Goal: Information Seeking & Learning: Learn about a topic

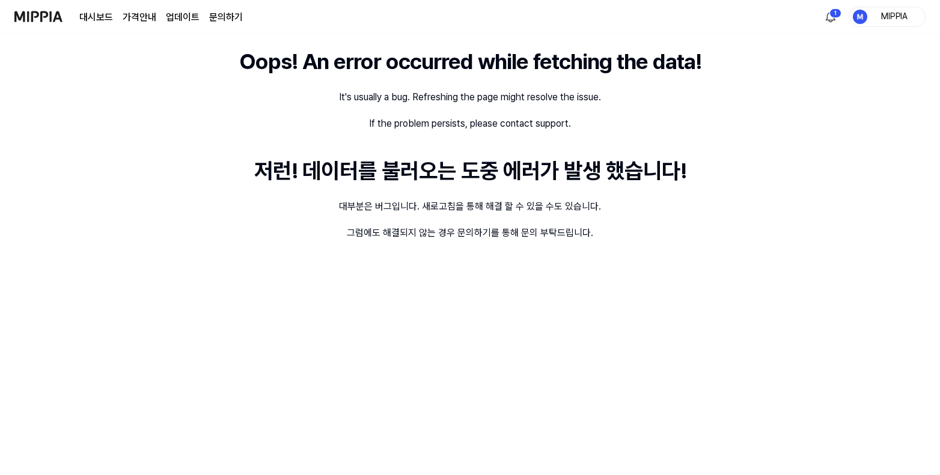
click at [893, 13] on div "MIPPIA" at bounding box center [894, 16] width 47 height 13
click at [838, 113] on button "로그아웃" at bounding box center [849, 109] width 138 height 13
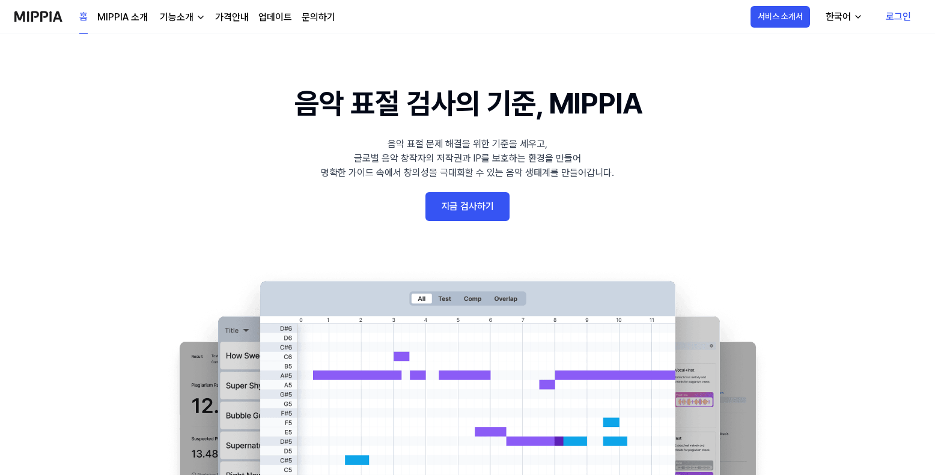
click at [897, 22] on link "로그인" at bounding box center [898, 17] width 44 height 34
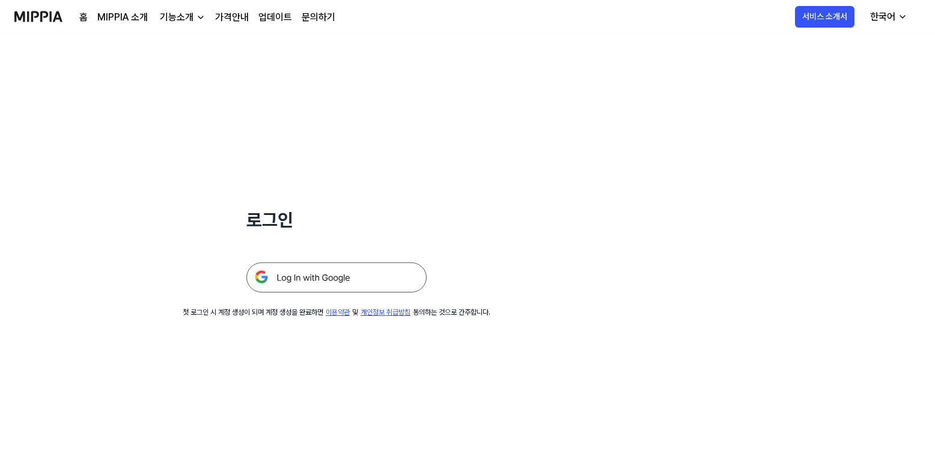
click at [397, 283] on img at bounding box center [336, 278] width 180 height 30
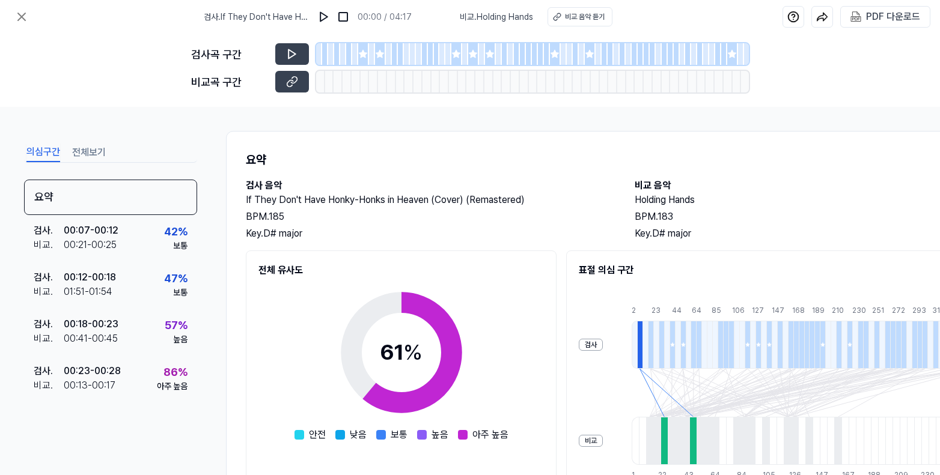
click at [362, 58] on icon at bounding box center [363, 54] width 10 height 10
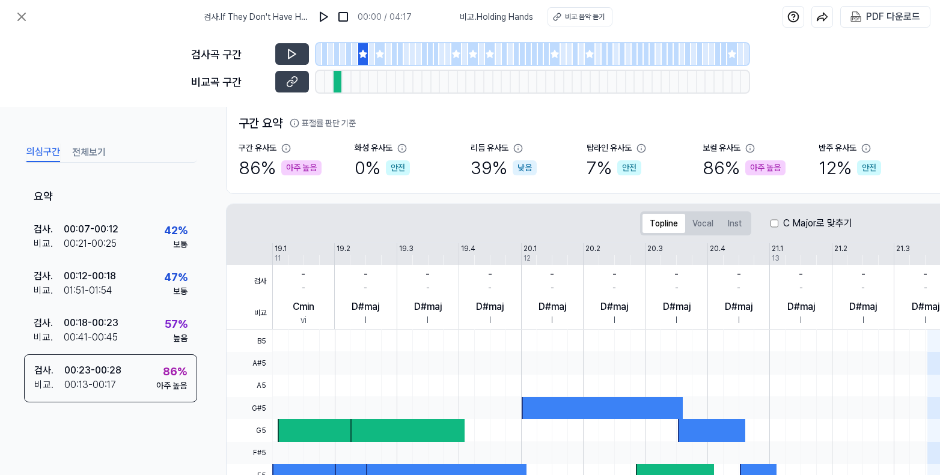
scroll to position [85, 0]
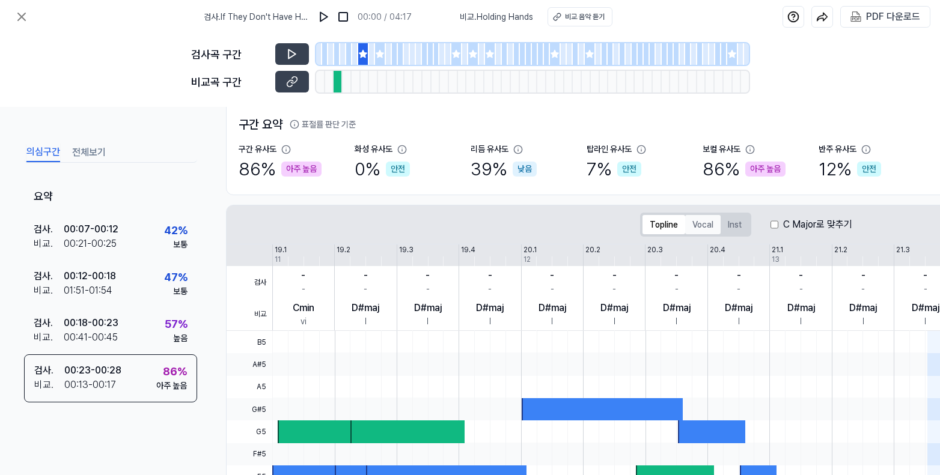
click at [694, 228] on button "Vocal" at bounding box center [702, 224] width 35 height 19
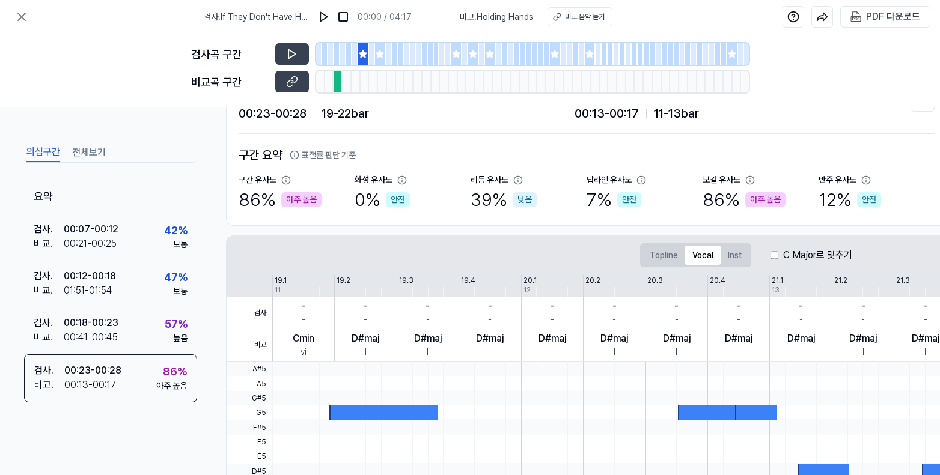
scroll to position [0, 0]
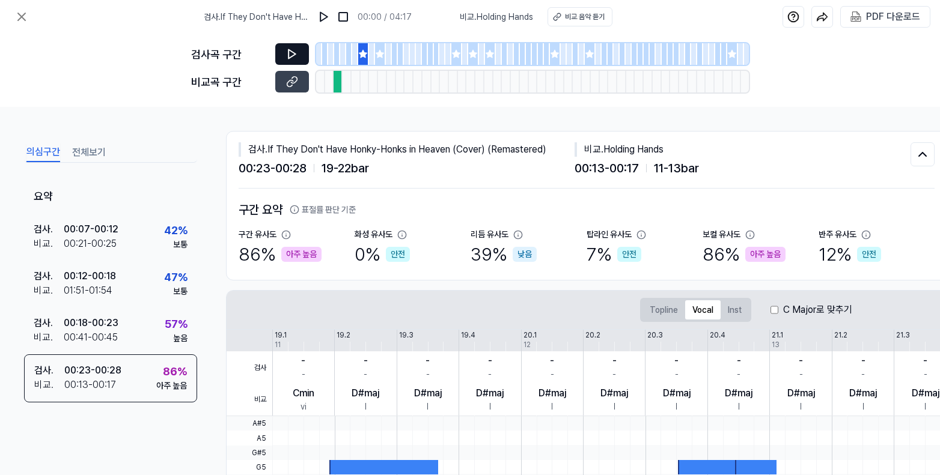
click at [289, 57] on icon at bounding box center [292, 54] width 7 height 9
click at [296, 83] on icon at bounding box center [292, 82] width 12 height 12
click at [379, 53] on icon at bounding box center [380, 54] width 8 height 8
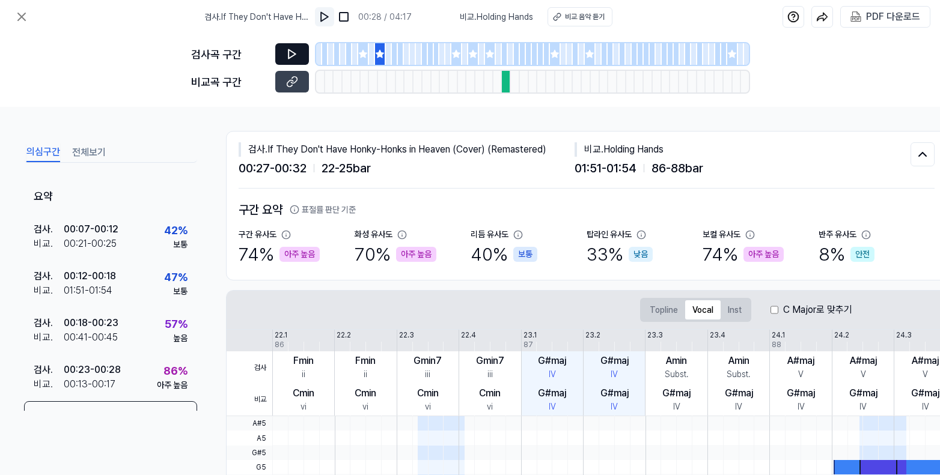
click at [323, 19] on img at bounding box center [325, 17] width 12 height 12
click at [344, 18] on img at bounding box center [344, 17] width 12 height 12
click at [381, 64] on div at bounding box center [380, 54] width 11 height 22
click at [459, 62] on div at bounding box center [456, 54] width 11 height 22
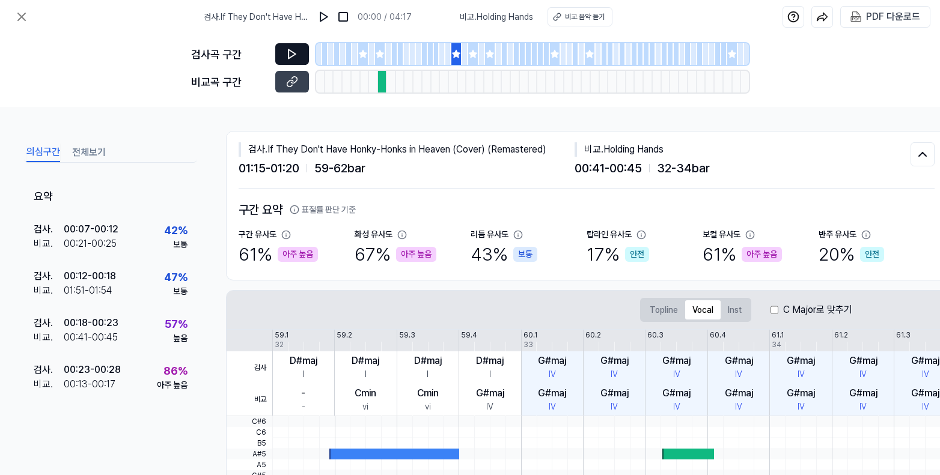
click at [377, 58] on icon at bounding box center [380, 54] width 10 height 10
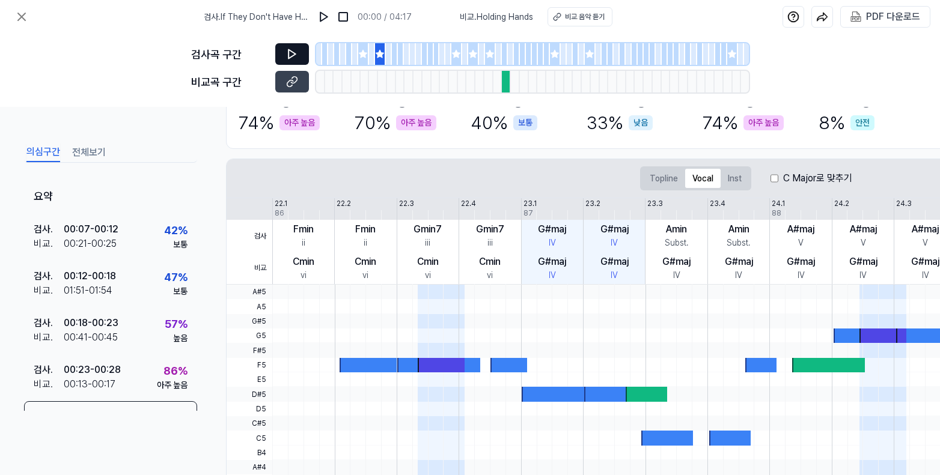
scroll to position [131, 0]
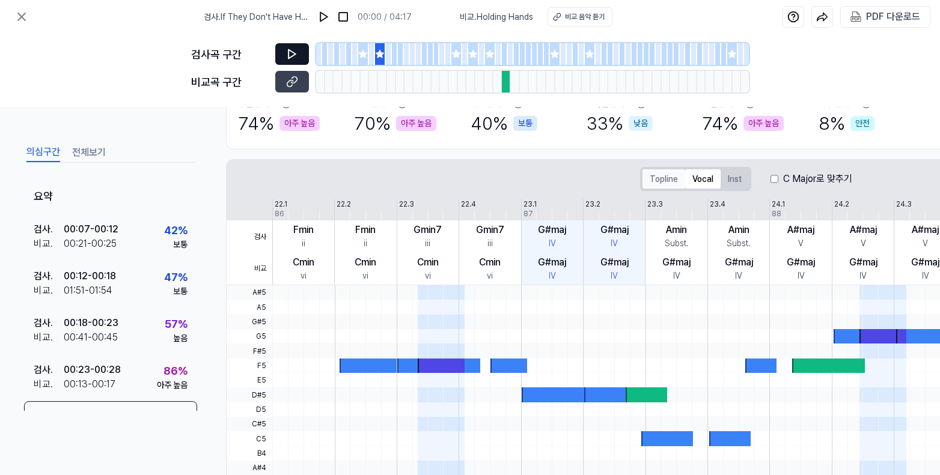
click at [659, 181] on button "Topline" at bounding box center [664, 179] width 43 height 19
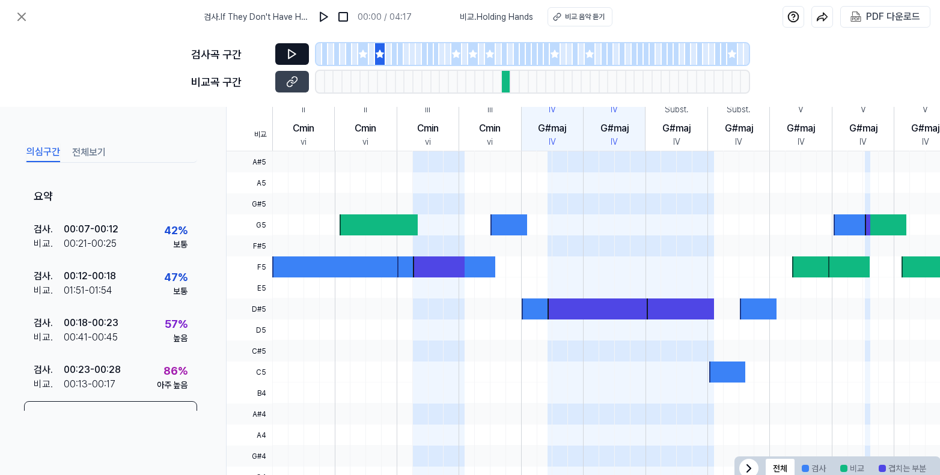
scroll to position [307, 0]
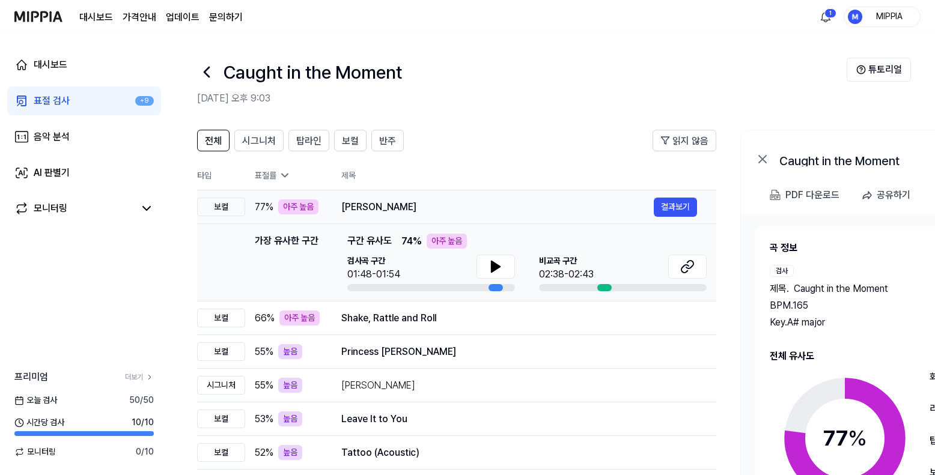
scroll to position [0, 29]
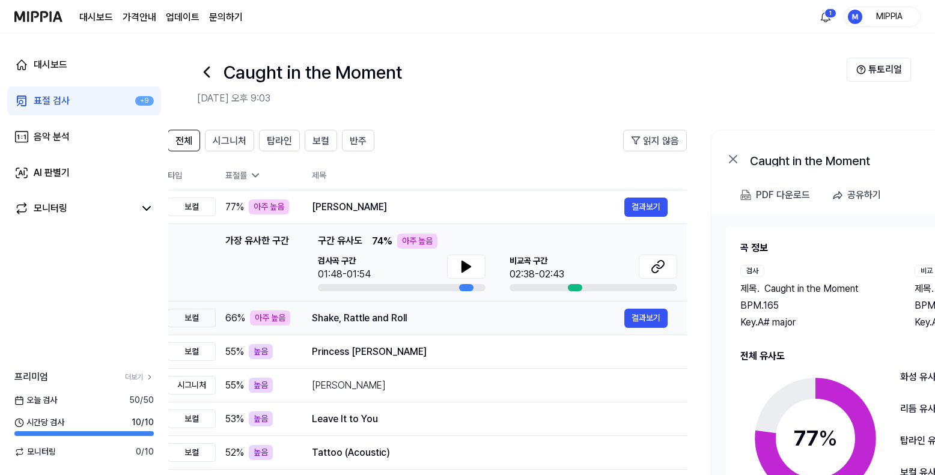
click at [571, 327] on td "Shake, Rattle and Roll 결과보기" at bounding box center [490, 319] width 394 height 34
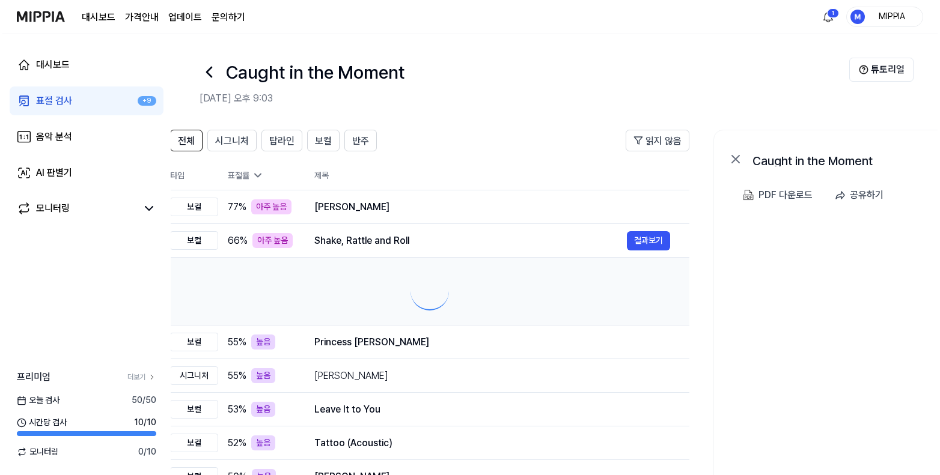
scroll to position [0, 31]
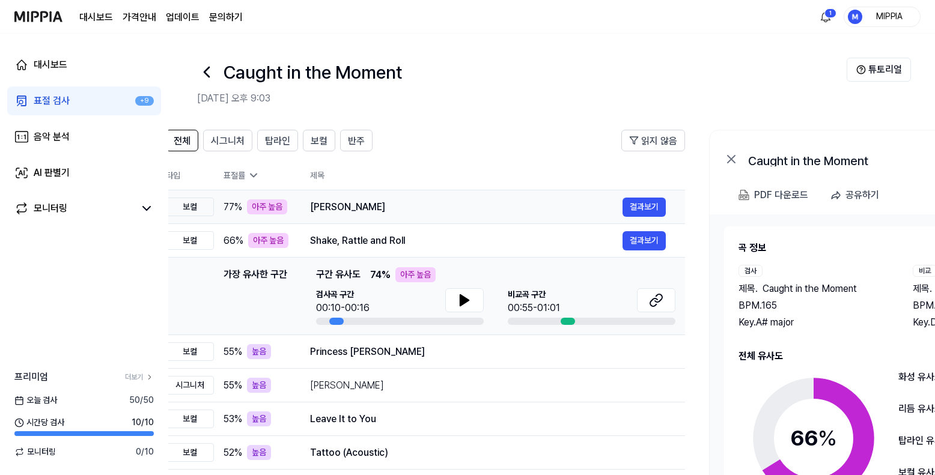
click at [546, 203] on div "[PERSON_NAME]" at bounding box center [466, 207] width 313 height 14
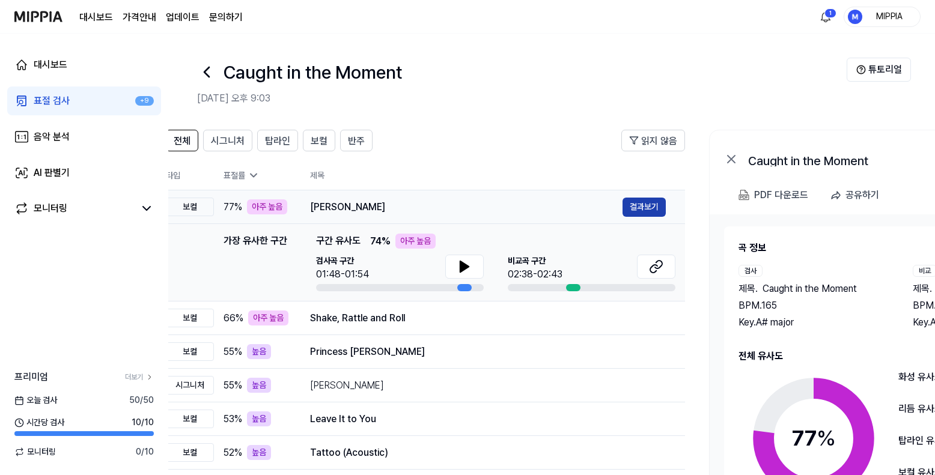
click at [634, 207] on button "결과보기" at bounding box center [644, 207] width 43 height 19
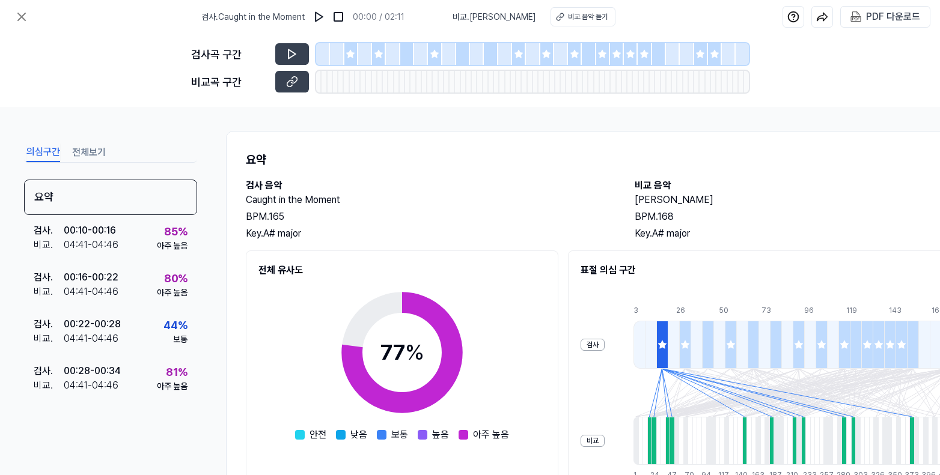
click at [347, 62] on div at bounding box center [351, 54] width 14 height 22
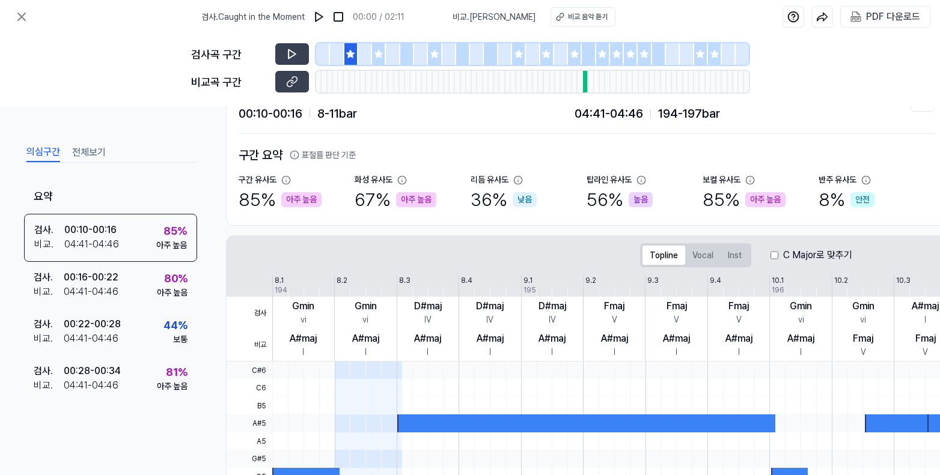
scroll to position [35, 0]
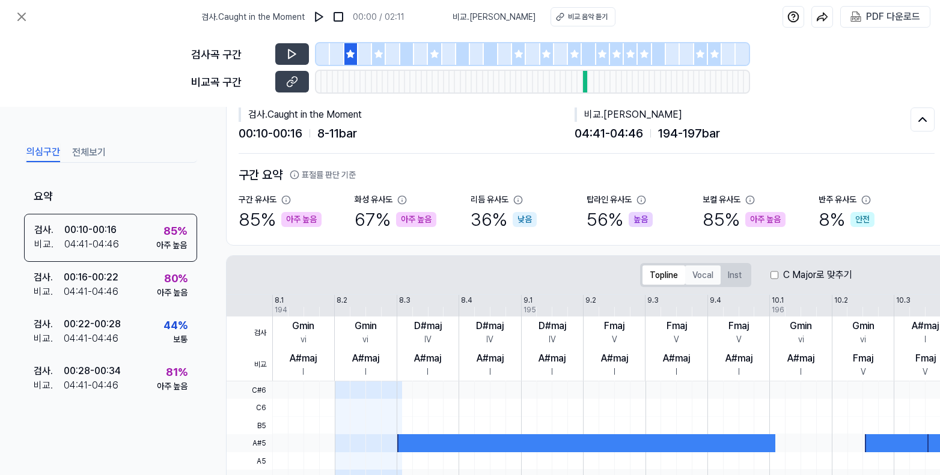
click at [708, 277] on button "Vocal" at bounding box center [702, 275] width 35 height 19
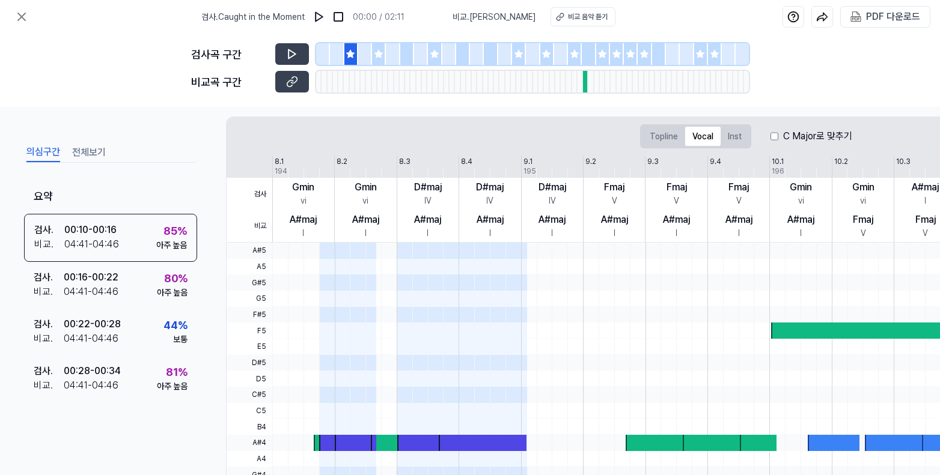
scroll to position [0, 0]
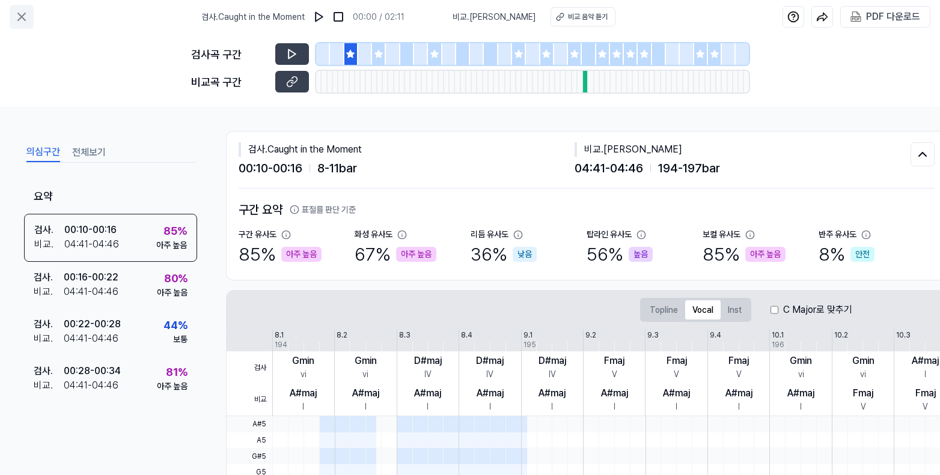
click at [27, 19] on icon at bounding box center [21, 17] width 14 height 14
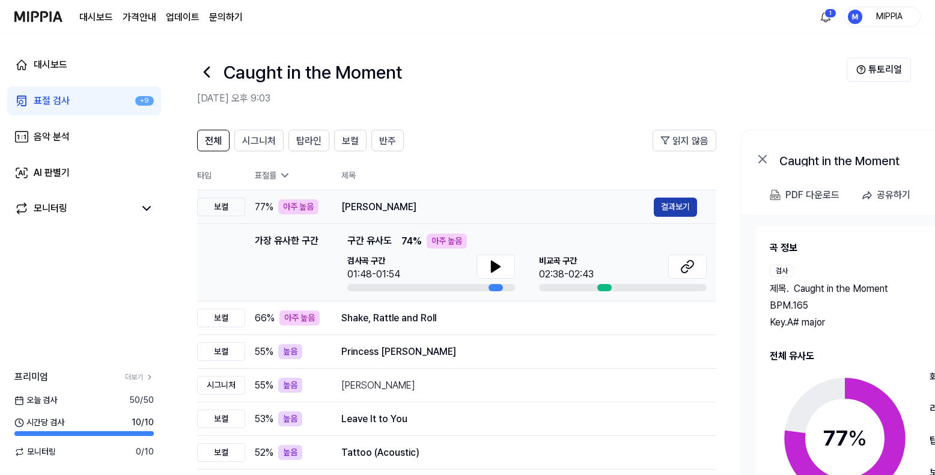
click at [661, 212] on button "결과보기" at bounding box center [675, 207] width 43 height 19
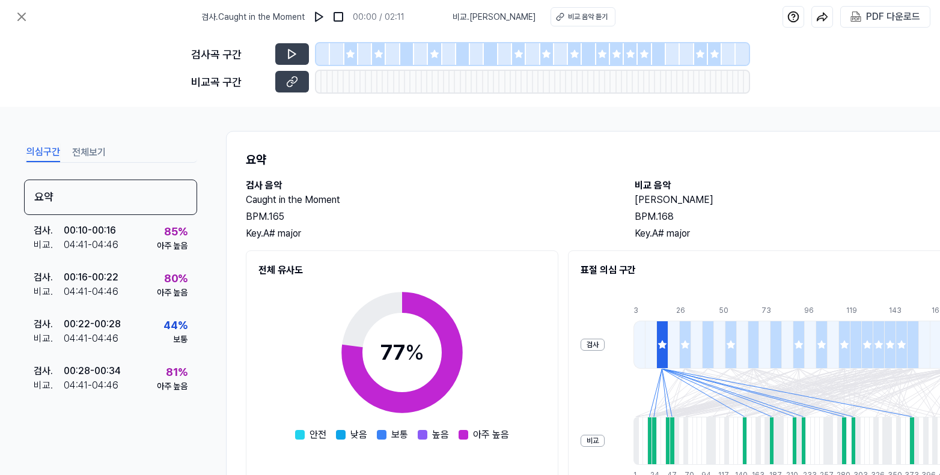
click at [357, 58] on div at bounding box center [351, 54] width 14 height 22
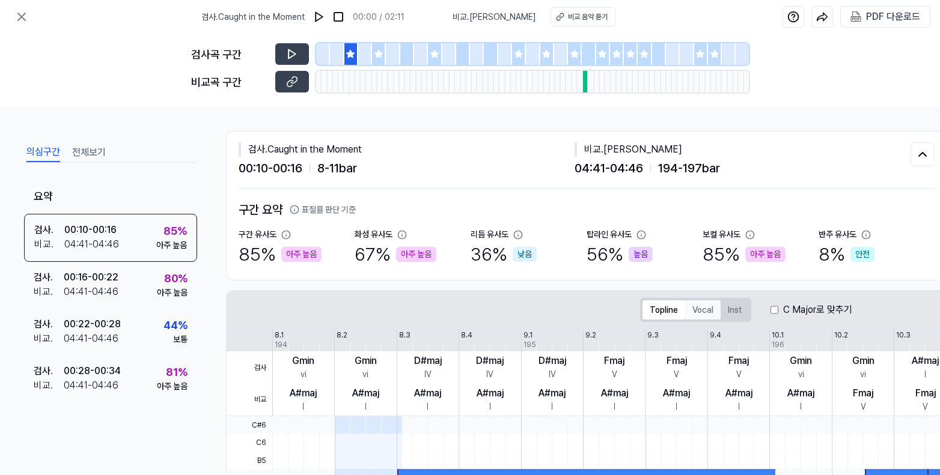
click at [692, 313] on button "Vocal" at bounding box center [702, 310] width 35 height 19
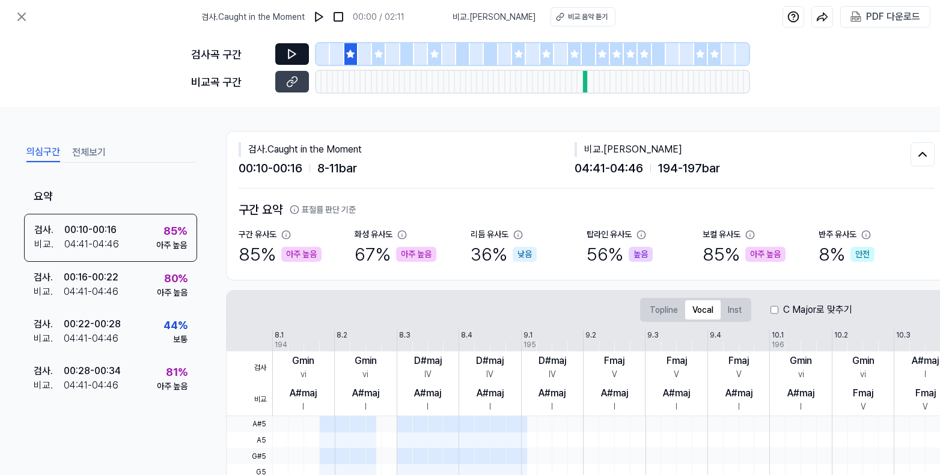
click at [295, 53] on icon at bounding box center [292, 54] width 7 height 9
click at [301, 88] on button at bounding box center [292, 82] width 34 height 22
click at [29, 14] on button at bounding box center [22, 17] width 24 height 24
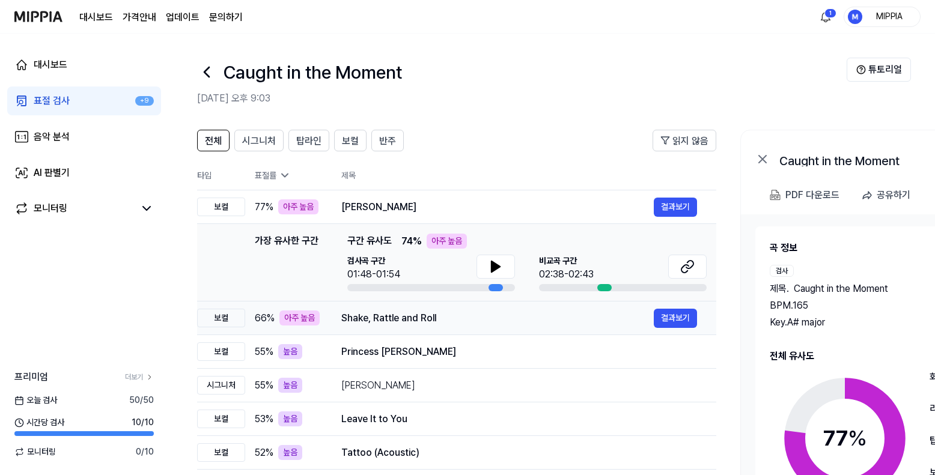
click at [448, 325] on div "Shake, Rattle and Roll" at bounding box center [497, 318] width 313 height 14
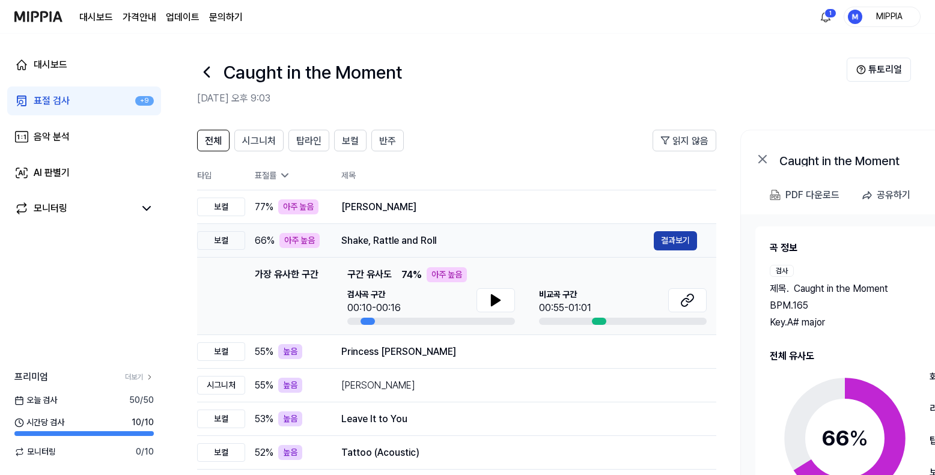
click at [681, 246] on button "결과보기" at bounding box center [675, 240] width 43 height 19
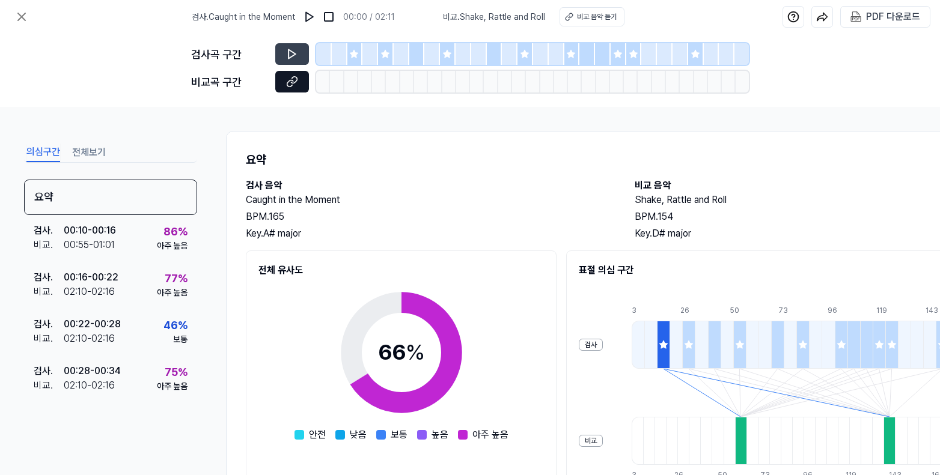
click at [287, 86] on icon at bounding box center [292, 82] width 12 height 12
click at [290, 82] on icon at bounding box center [292, 82] width 12 height 12
click at [25, 16] on icon at bounding box center [21, 17] width 14 height 14
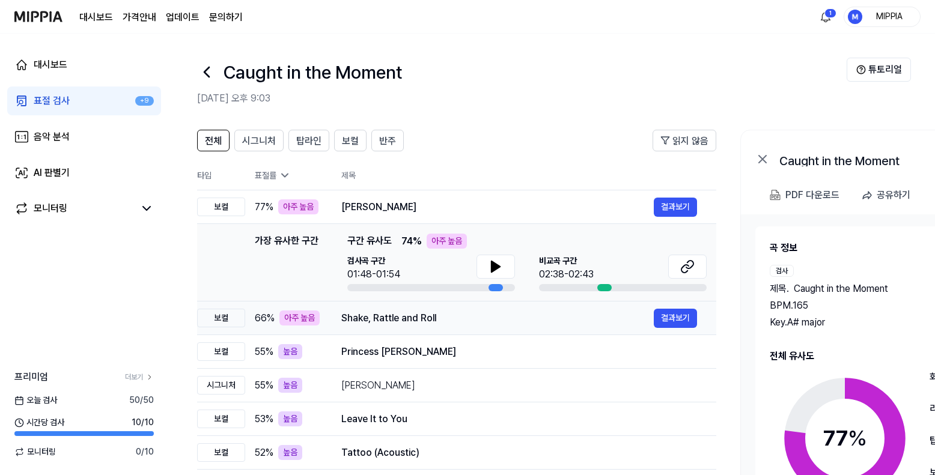
click at [462, 325] on div "Shake, Rattle and Roll" at bounding box center [497, 318] width 313 height 14
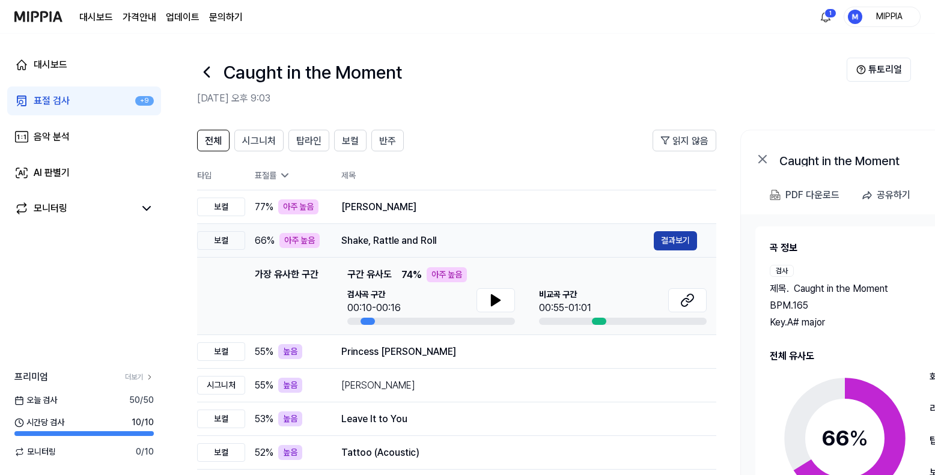
click at [675, 243] on button "결과보기" at bounding box center [675, 240] width 43 height 19
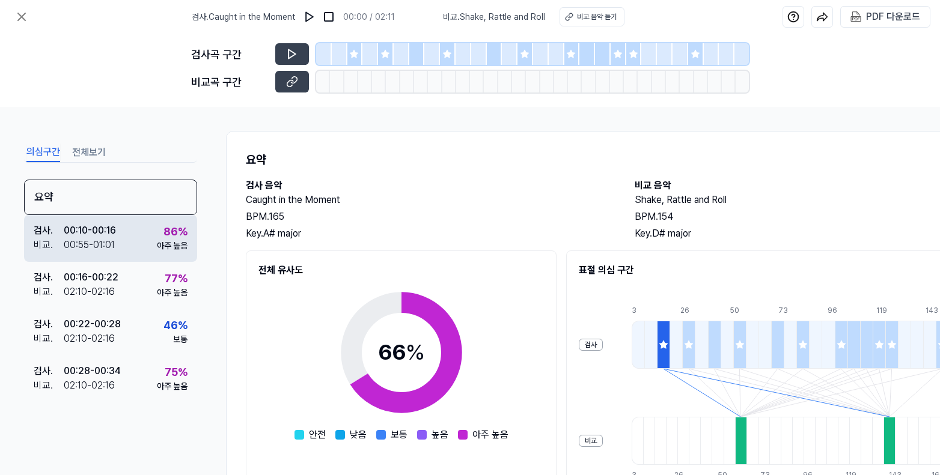
click at [138, 249] on div "검사 . 00:10 - 00:16 비교 . 00:55 - 01:01 86 % 아주 높음" at bounding box center [110, 238] width 173 height 47
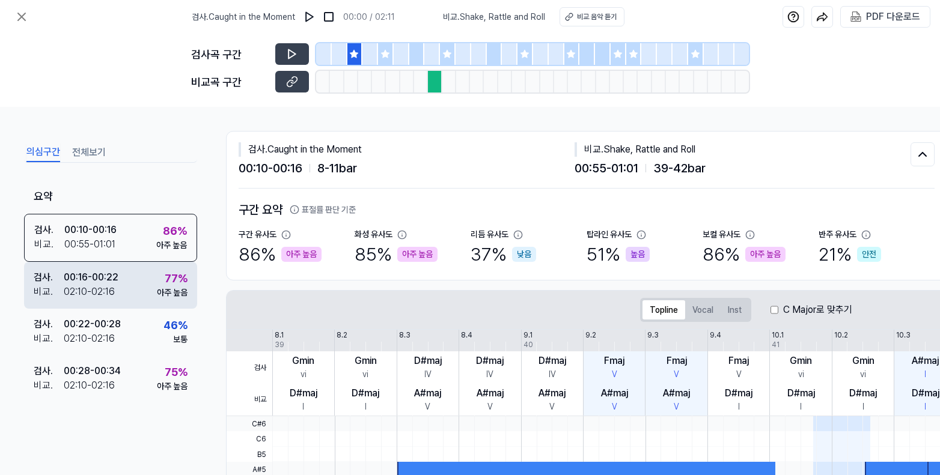
click at [144, 292] on div "검사 . 00:16 - 00:22 비교 . 02:10 - 02:16 77 % 아주 높음" at bounding box center [110, 285] width 173 height 47
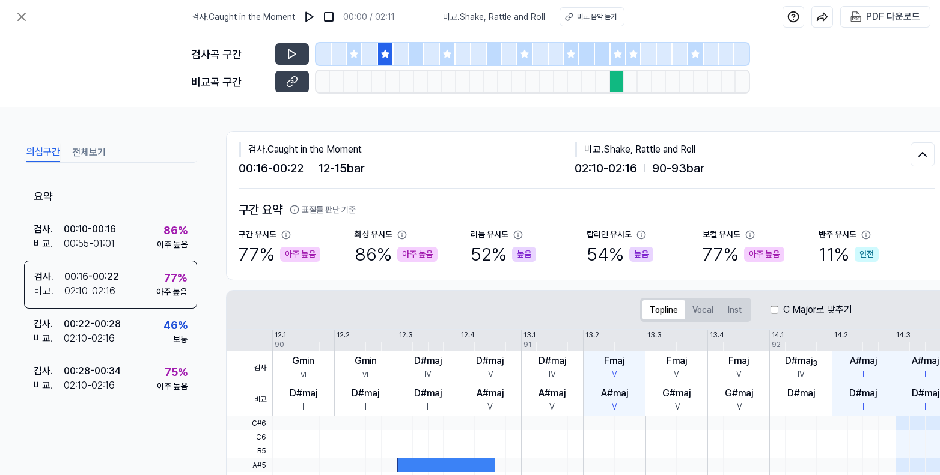
click at [443, 60] on div at bounding box center [448, 54] width 16 height 22
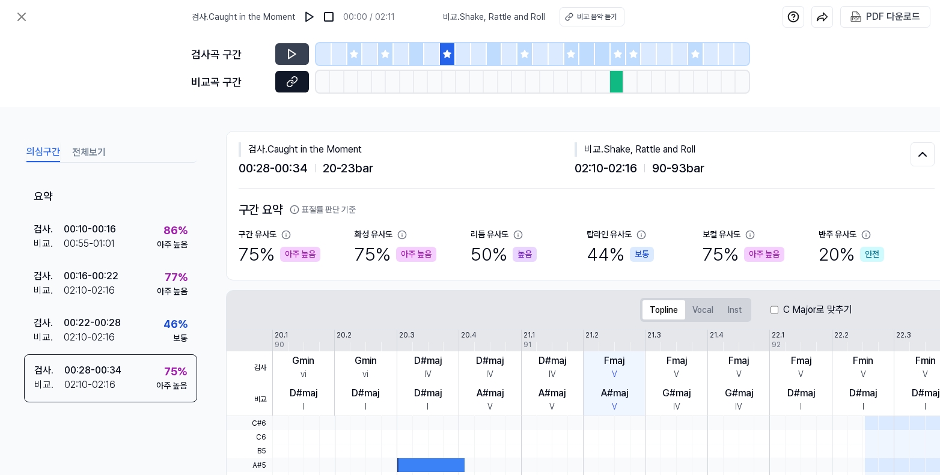
click at [295, 85] on icon at bounding box center [292, 82] width 12 height 12
click at [295, 54] on icon at bounding box center [292, 54] width 7 height 9
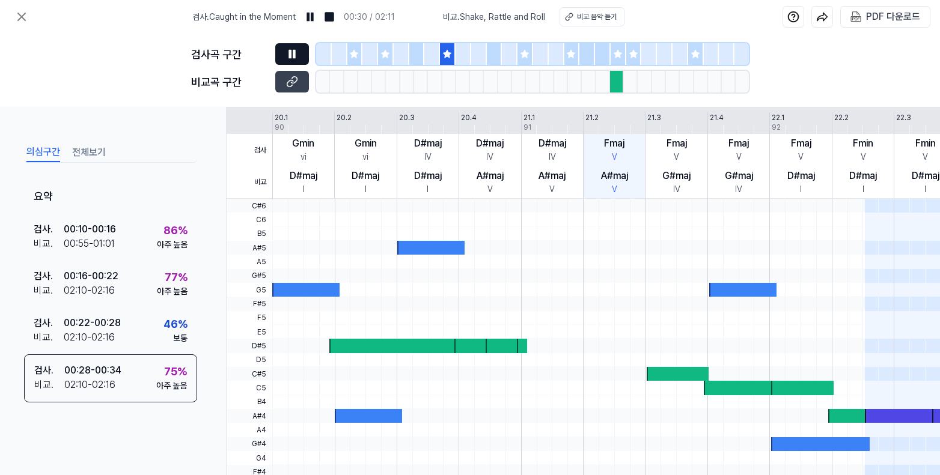
scroll to position [143, 0]
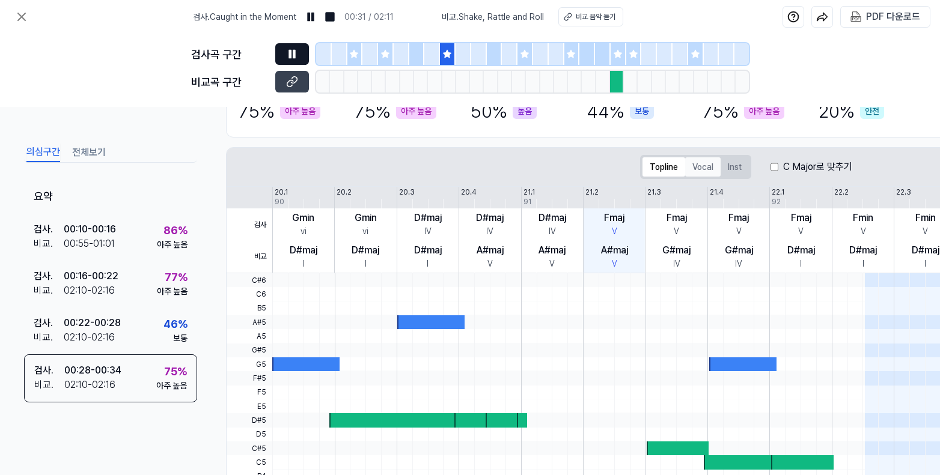
click at [702, 174] on button "Vocal" at bounding box center [702, 166] width 35 height 19
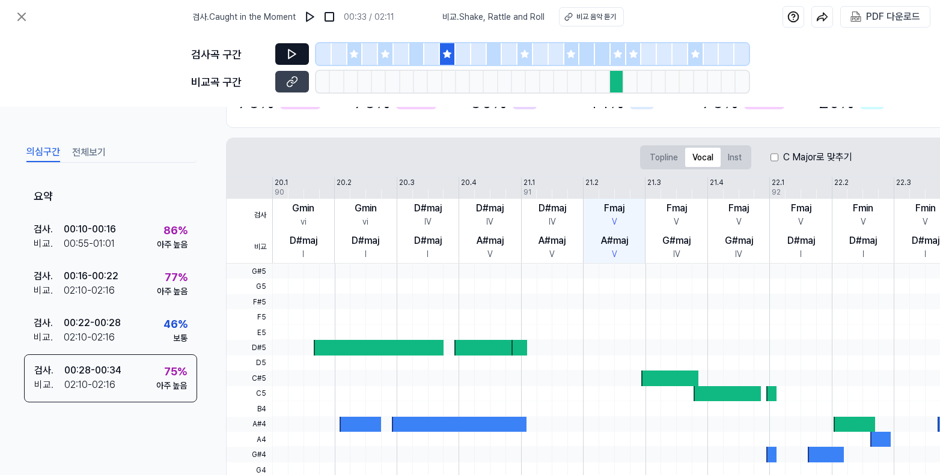
scroll to position [0, 0]
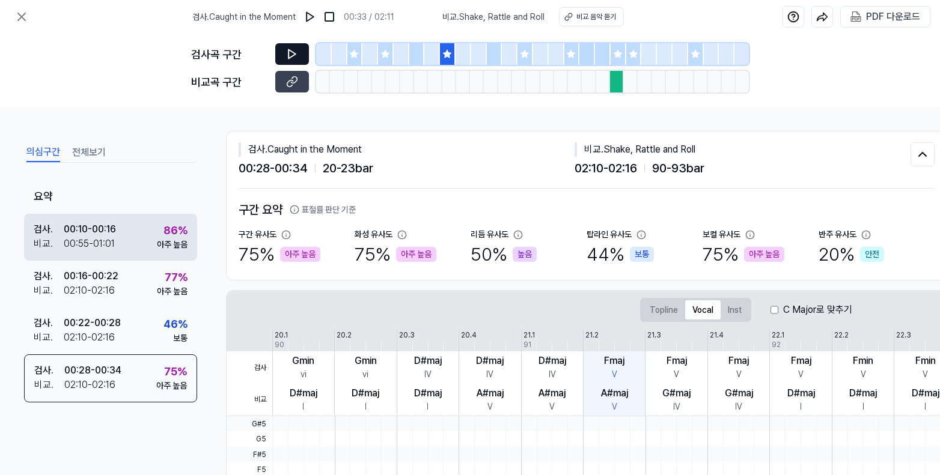
click at [144, 253] on div "검사 . 00:10 - 00:16 비교 . 00:55 - 01:01 86 % 아주 높음" at bounding box center [110, 237] width 173 height 47
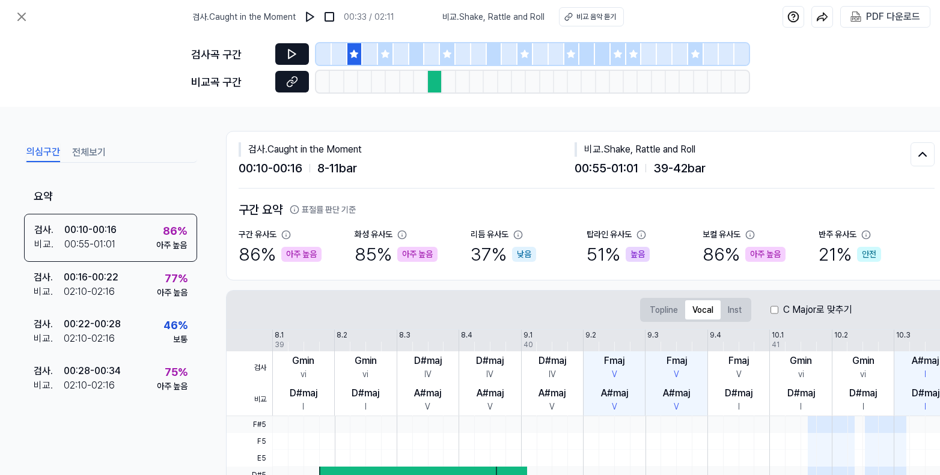
click at [295, 84] on icon at bounding box center [292, 82] width 12 height 12
click at [273, 56] on div "검사곡 구간" at bounding box center [470, 54] width 558 height 22
click at [285, 55] on button at bounding box center [292, 54] width 34 height 22
click at [654, 313] on button "Topline" at bounding box center [664, 310] width 43 height 19
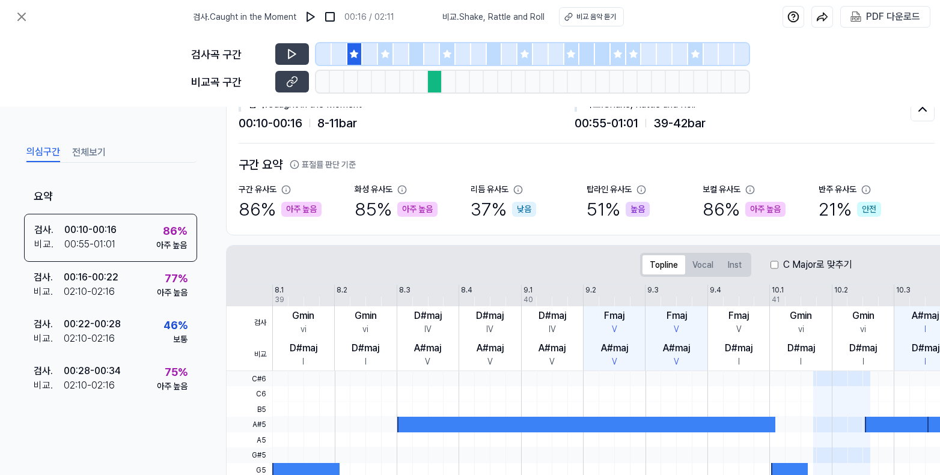
scroll to position [185, 0]
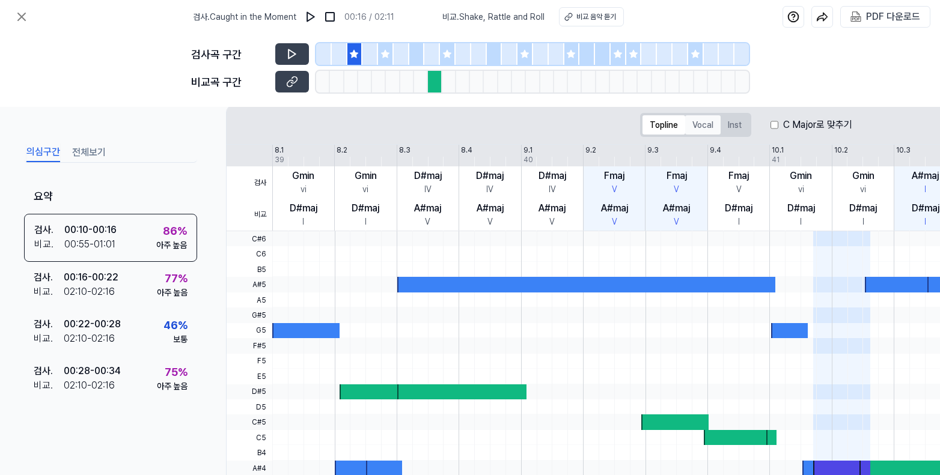
click at [701, 132] on button "Vocal" at bounding box center [702, 124] width 35 height 19
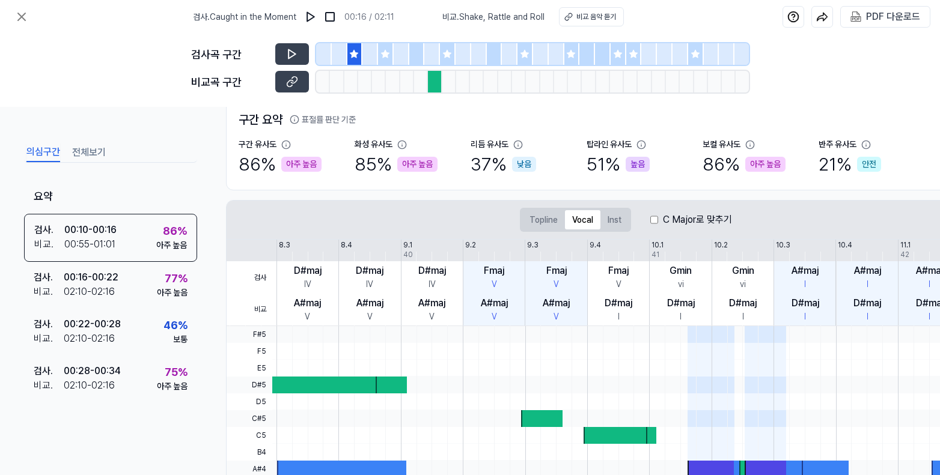
scroll to position [0, 0]
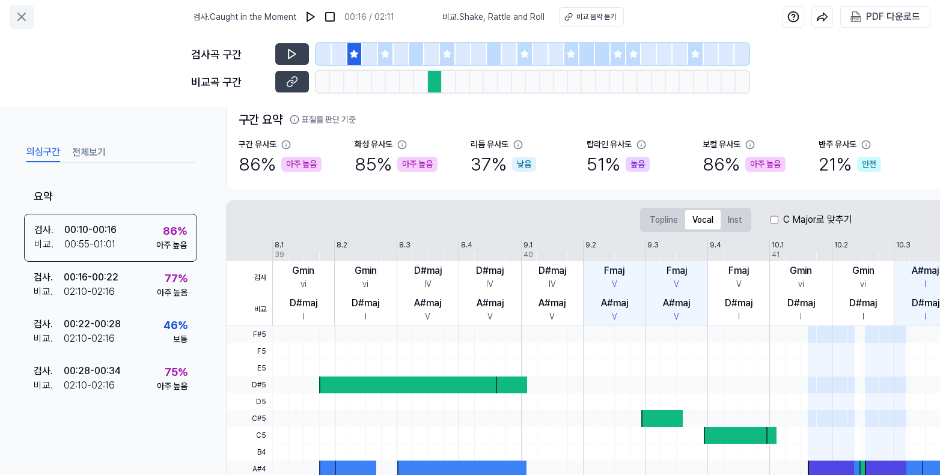
click at [22, 15] on icon at bounding box center [21, 17] width 14 height 14
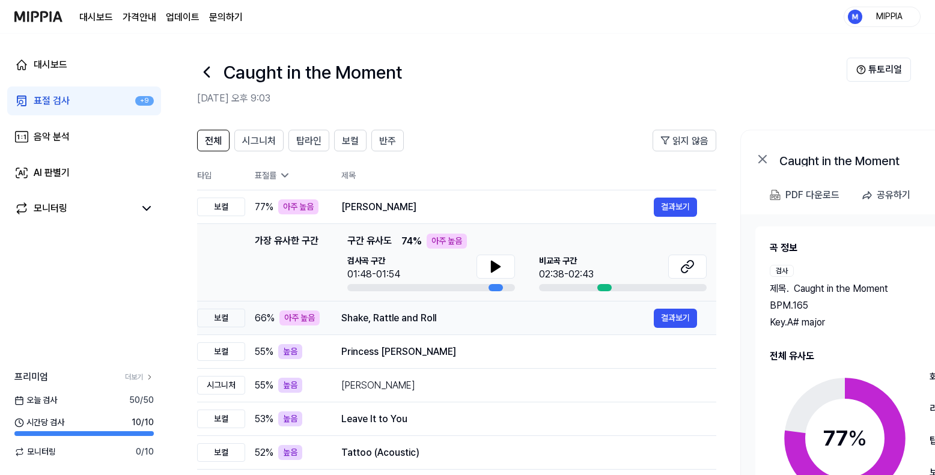
click at [525, 322] on div "Shake, Rattle and Roll" at bounding box center [497, 318] width 313 height 14
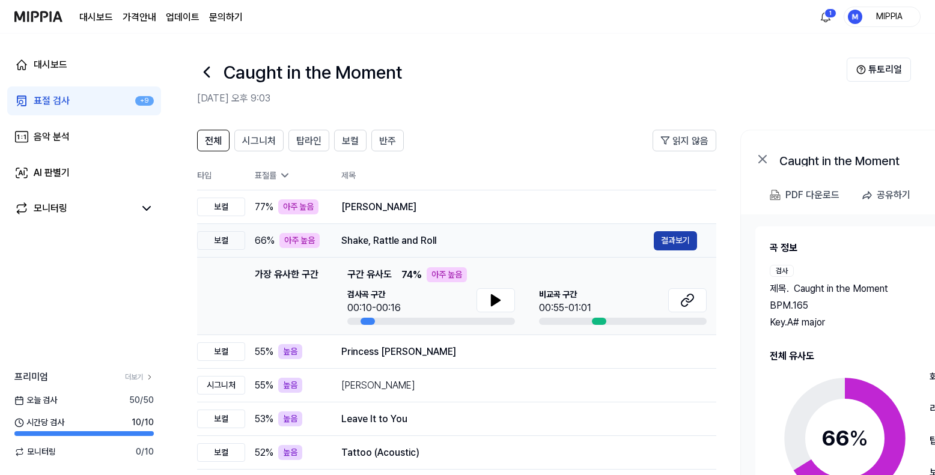
click at [685, 236] on button "결과보기" at bounding box center [675, 240] width 43 height 19
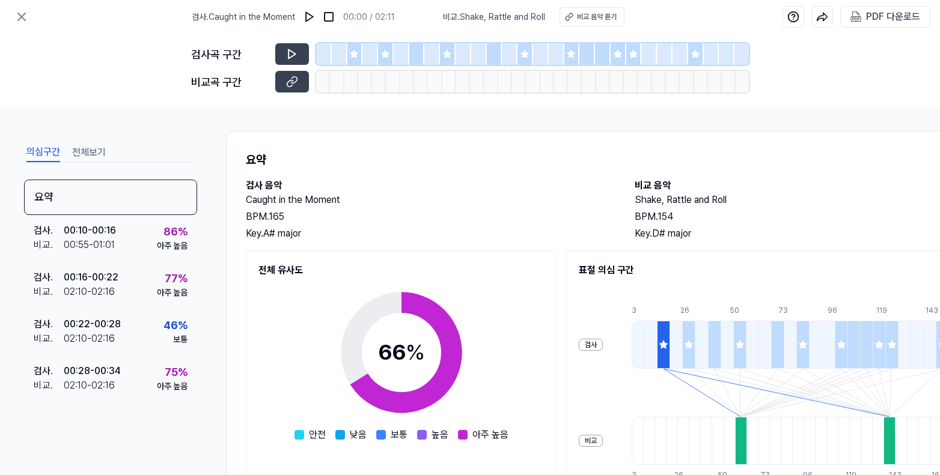
click at [387, 60] on div at bounding box center [386, 54] width 16 height 22
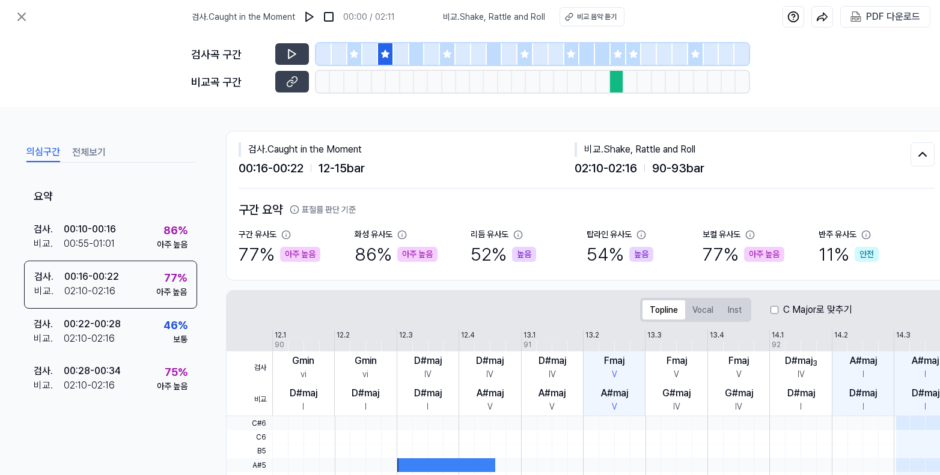
click at [446, 60] on div at bounding box center [448, 54] width 16 height 22
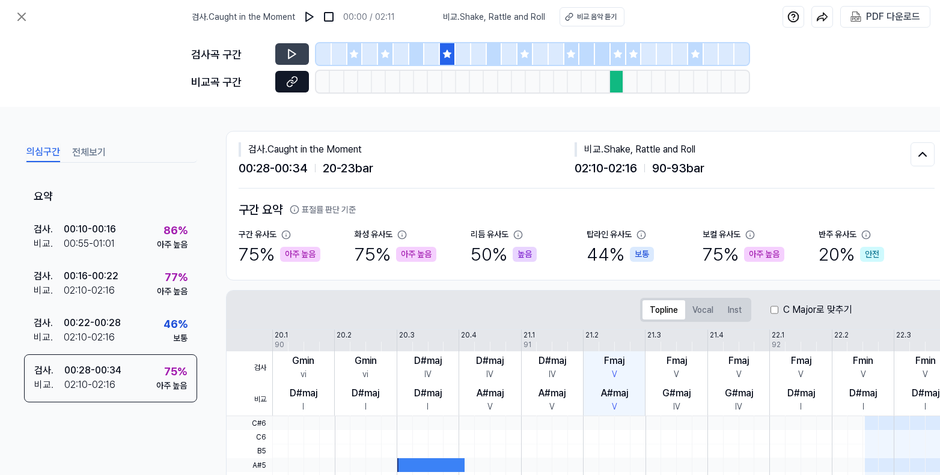
click at [296, 86] on icon at bounding box center [292, 82] width 12 height 12
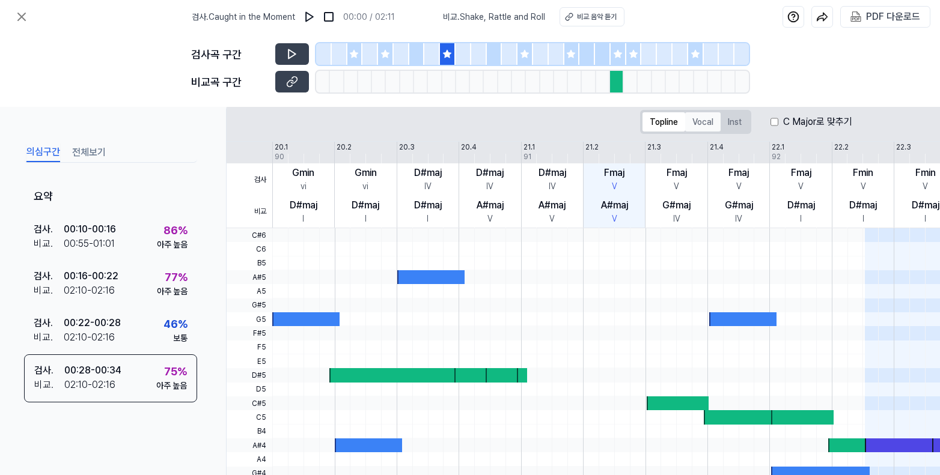
scroll to position [58, 0]
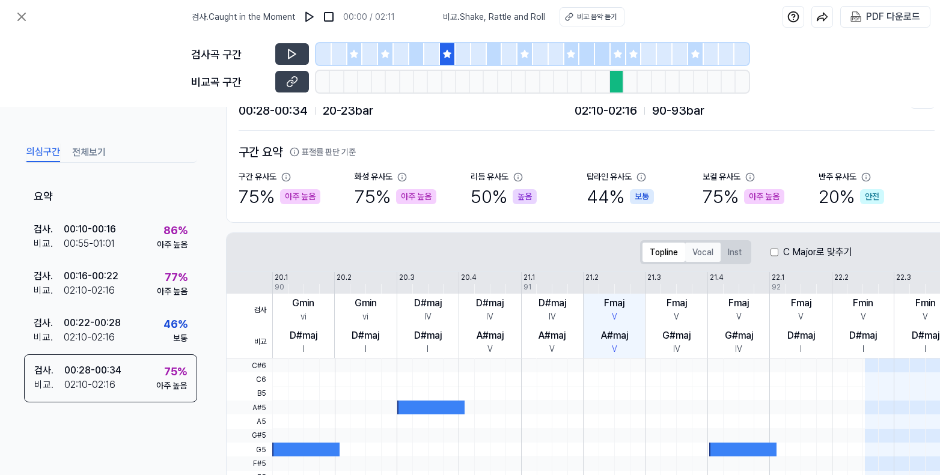
click at [698, 260] on button "Vocal" at bounding box center [702, 252] width 35 height 19
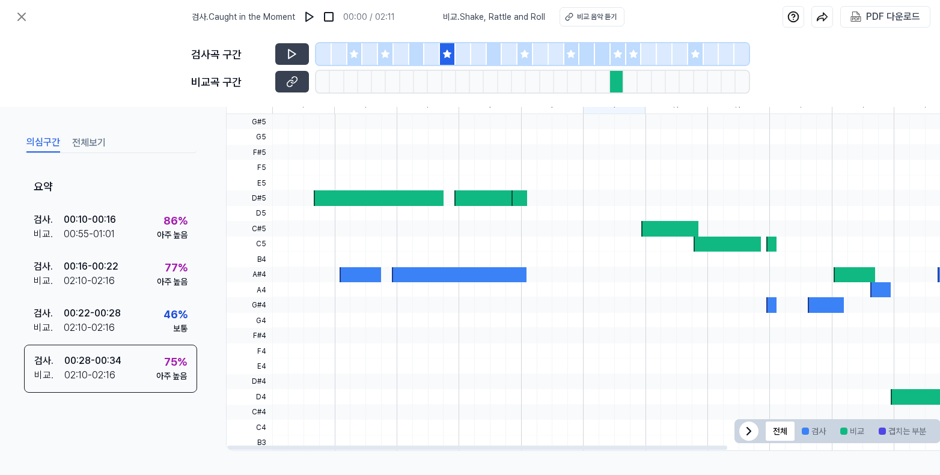
scroll to position [40, 0]
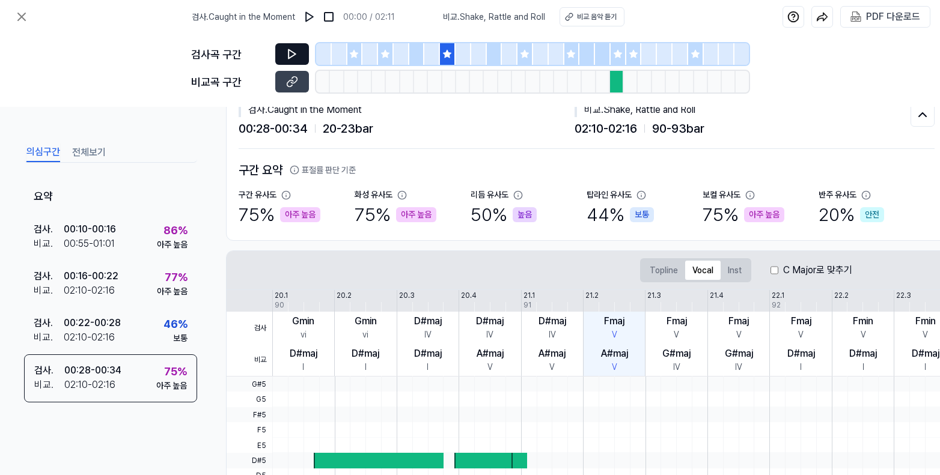
click at [300, 50] on button at bounding box center [292, 54] width 34 height 22
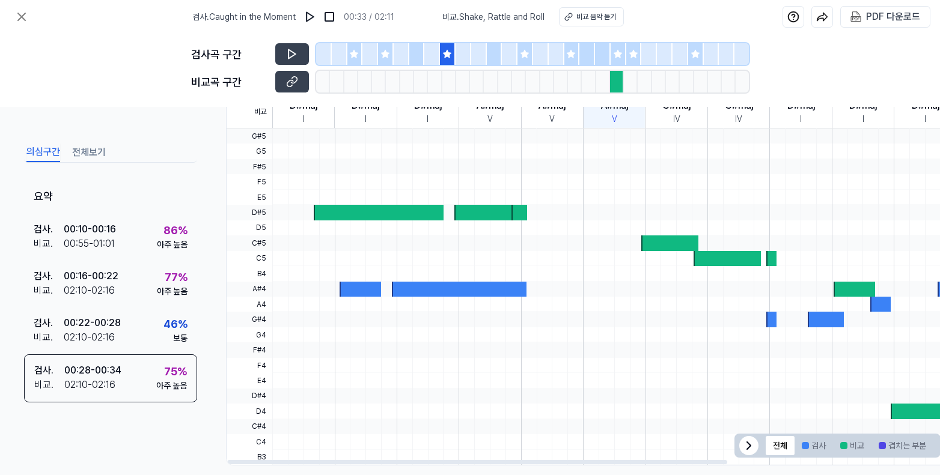
scroll to position [307, 0]
